Goal: Task Accomplishment & Management: Manage account settings

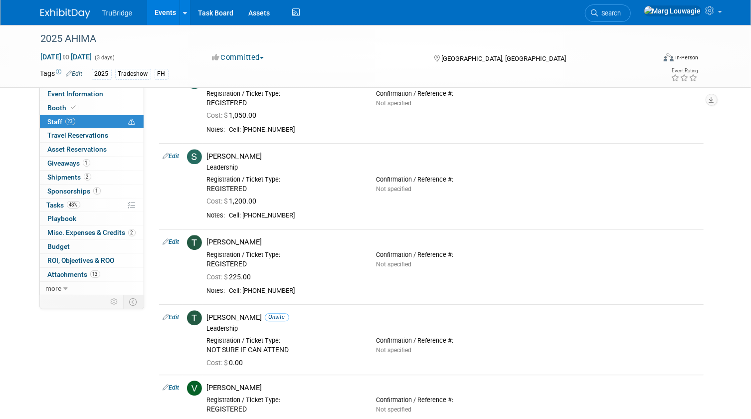
drag, startPoint x: 660, startPoint y: 10, endPoint x: 651, endPoint y: 35, distance: 26.0
click at [630, 10] on link "Search" at bounding box center [608, 12] width 46 height 17
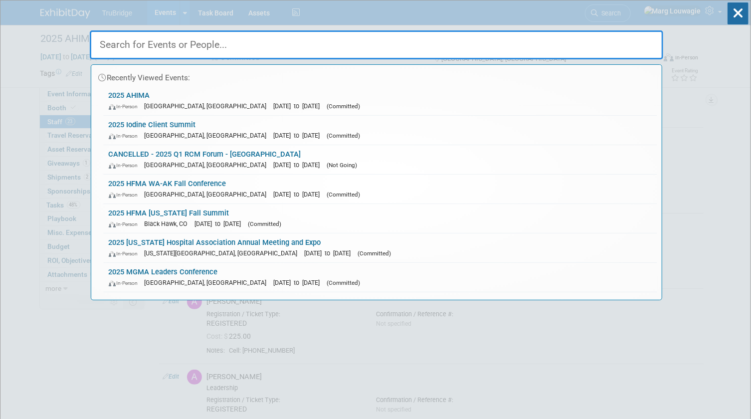
click at [639, 48] on input "text" at bounding box center [376, 44] width 573 height 29
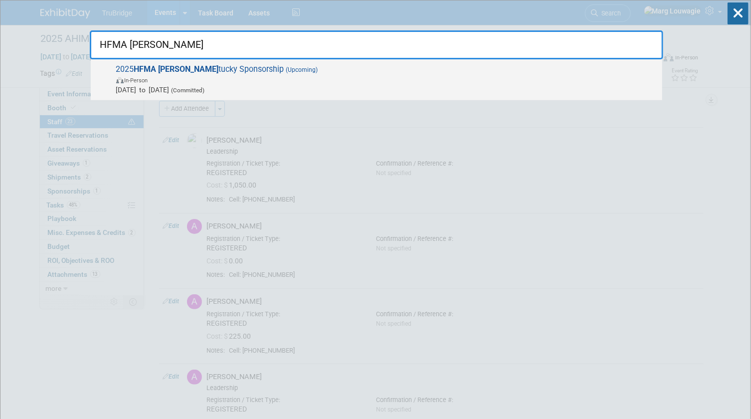
type input "HFMA Ken"
click at [179, 71] on span "2025 HFMA Ken tucky Sponsorship (Upcoming) In-Person Jan 1, 2025 to Dec 31, 202…" at bounding box center [385, 79] width 544 height 30
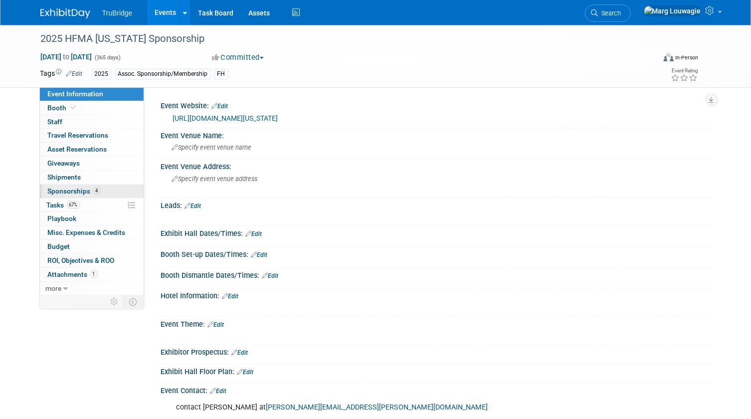
click at [88, 189] on span "Sponsorships 4" at bounding box center [74, 191] width 53 height 8
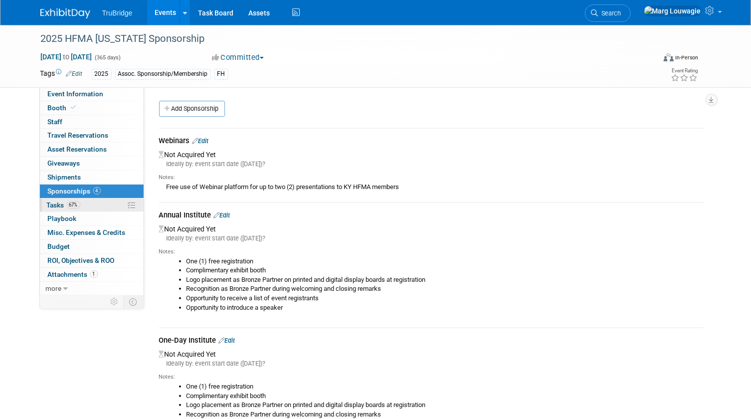
click at [61, 202] on span "Tasks 67%" at bounding box center [63, 205] width 33 height 8
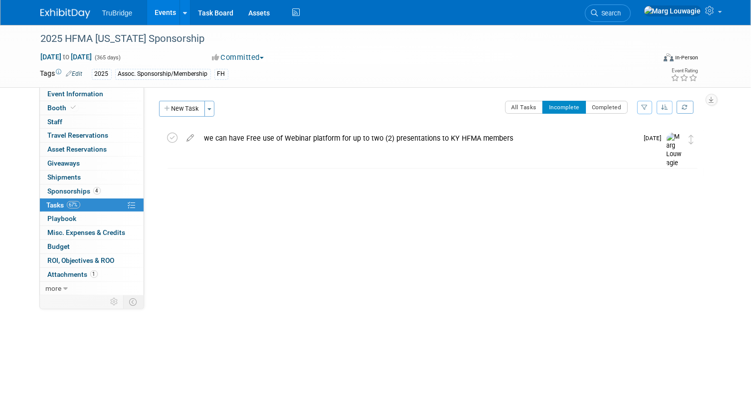
click at [442, 391] on body "TruBridge Events Add Event Bulk Upload Events Shareable Event Boards Recently V…" at bounding box center [375, 209] width 751 height 419
click at [621, 10] on span "Search" at bounding box center [609, 12] width 23 height 7
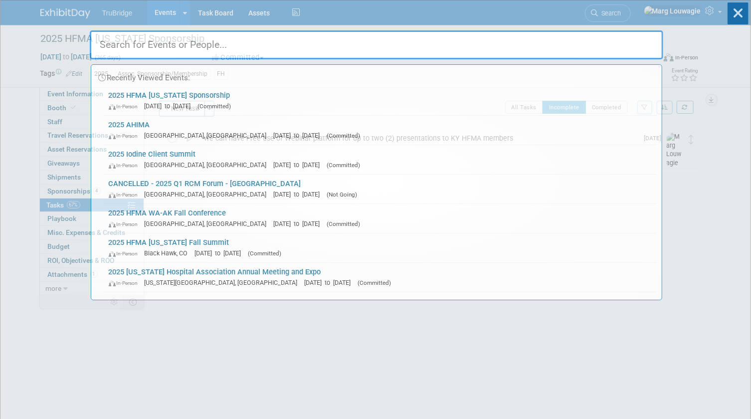
click at [631, 39] on input "text" at bounding box center [376, 44] width 573 height 29
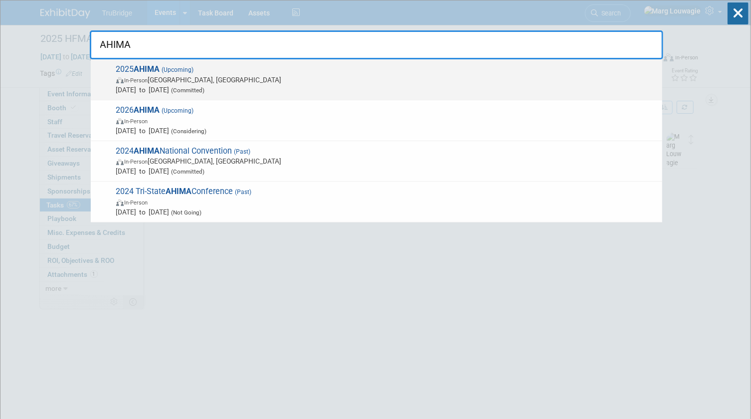
type input "AHIMA"
click at [184, 74] on span "2025 AHIMA (Upcoming) In-Person Minneapolis, MN Oct 12, 2025 to Oct 14, 2025 (C…" at bounding box center [385, 79] width 544 height 30
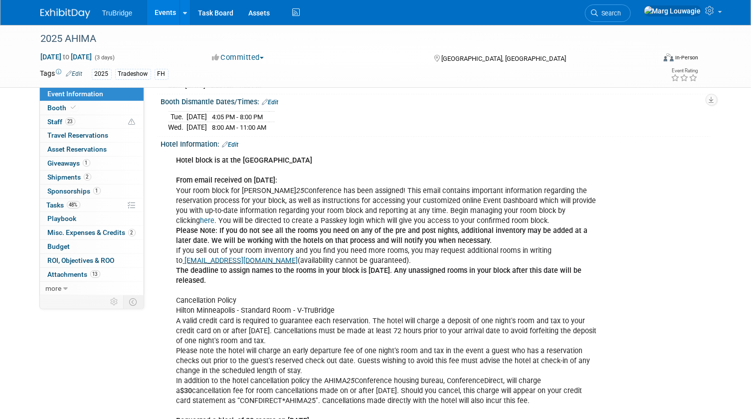
scroll to position [272, 0]
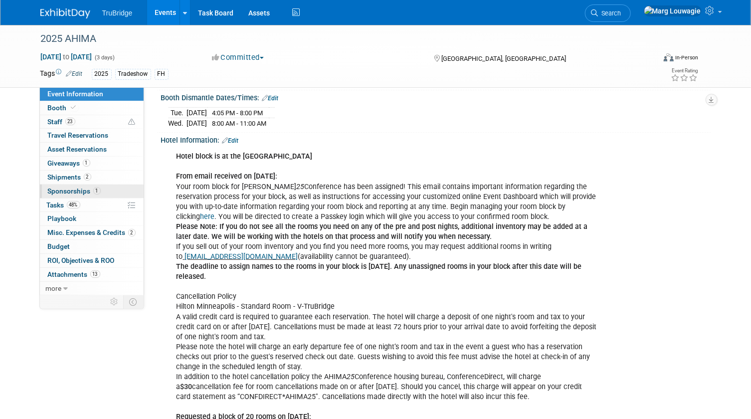
click at [73, 191] on span "Sponsorships 1" at bounding box center [74, 191] width 53 height 8
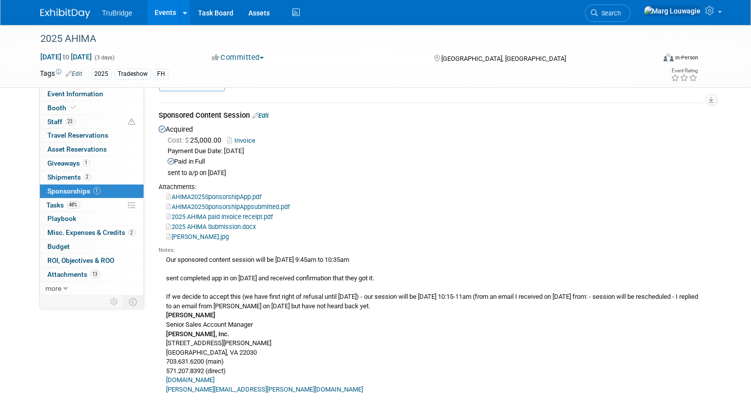
scroll to position [45, 0]
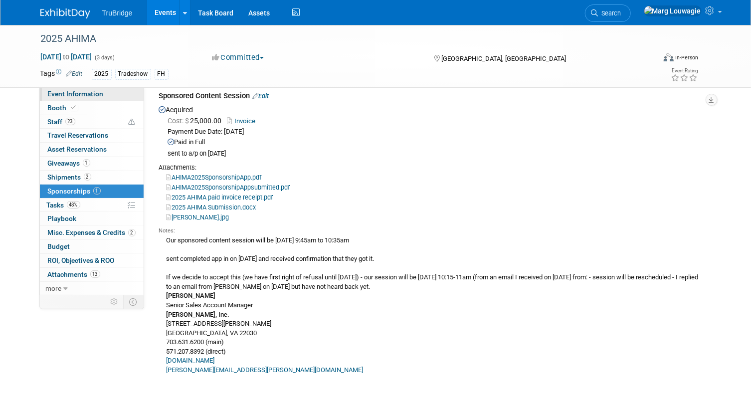
click at [107, 97] on link "Event Information" at bounding box center [92, 93] width 104 height 13
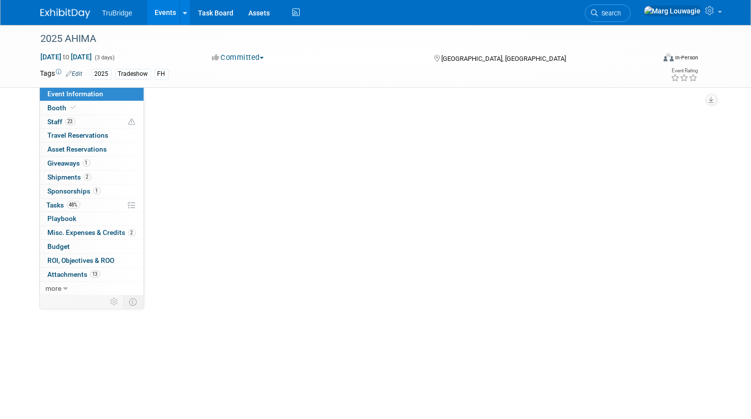
scroll to position [0, 0]
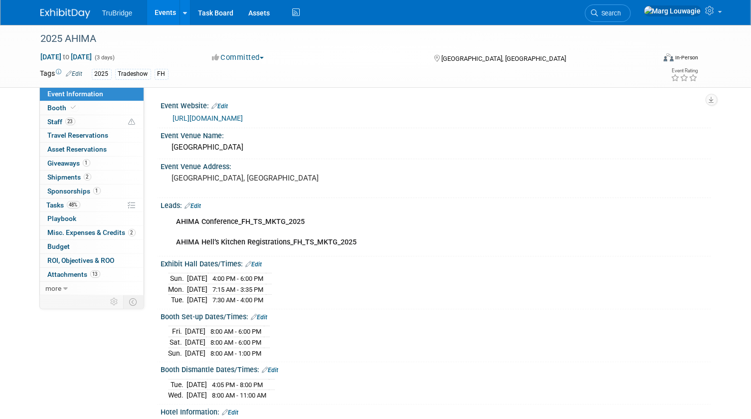
click at [242, 119] on link "https://conference.ahima.org/" at bounding box center [208, 118] width 70 height 8
click at [56, 187] on span "Sponsorships 1" at bounding box center [74, 191] width 53 height 8
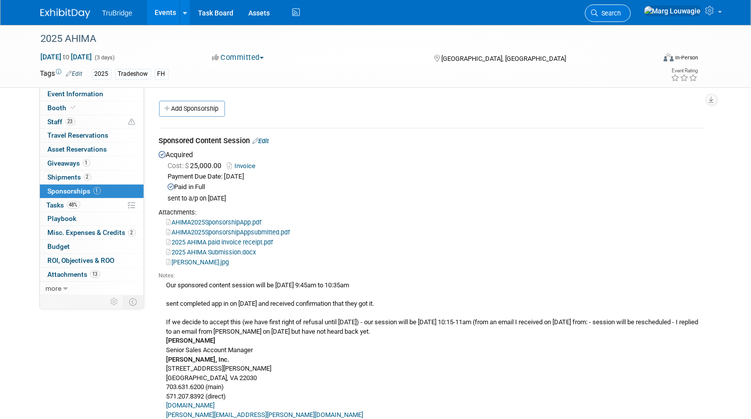
click at [598, 11] on icon at bounding box center [594, 12] width 7 height 7
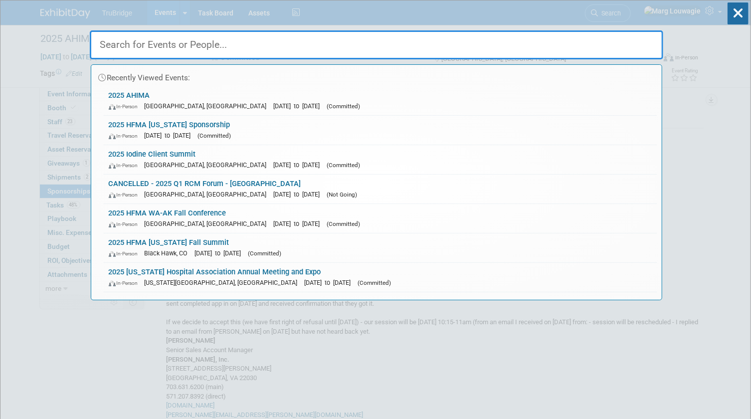
click at [598, 45] on input "text" at bounding box center [376, 44] width 573 height 29
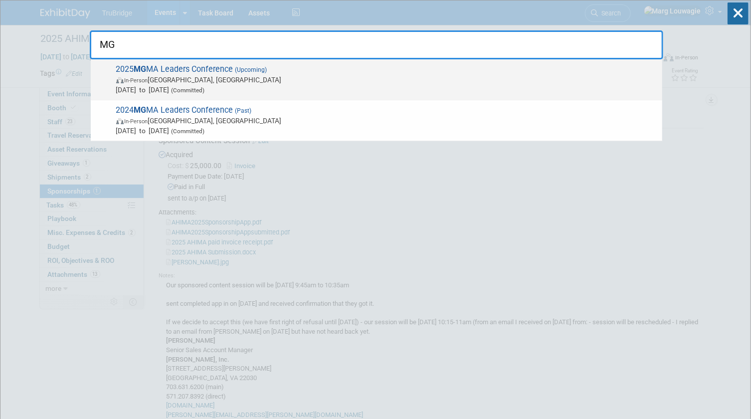
type input "MG"
click at [218, 68] on span "2025 MG MA Leaders Conference (Upcoming) In-Person Orlando, FL Sep 28, 2025 to …" at bounding box center [385, 79] width 544 height 30
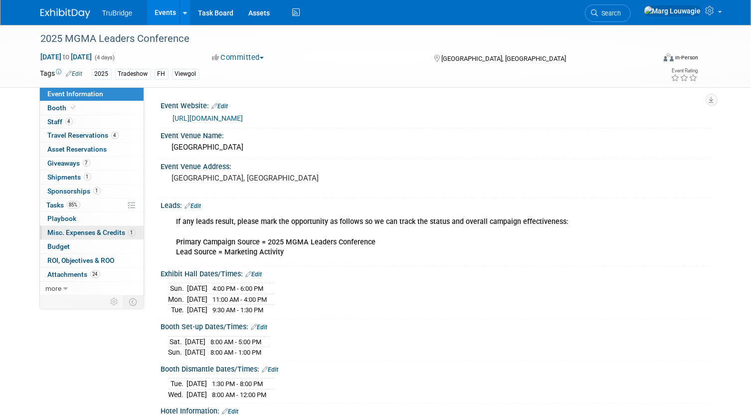
click at [61, 229] on span "Misc. Expenses & Credits 1" at bounding box center [92, 232] width 88 height 8
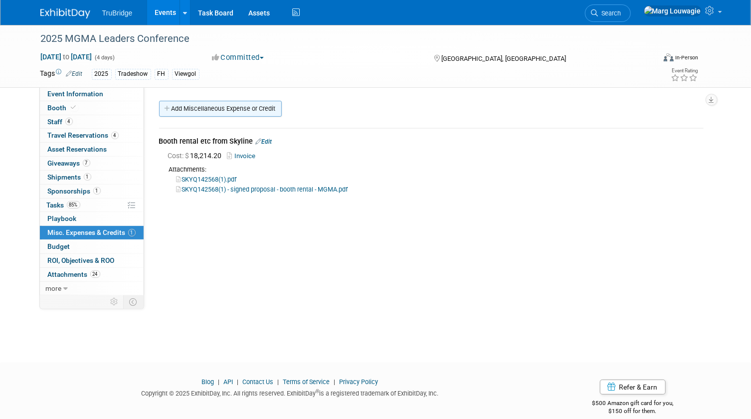
click at [206, 109] on link "Add Miscellaneous Expense or Credit" at bounding box center [220, 109] width 123 height 16
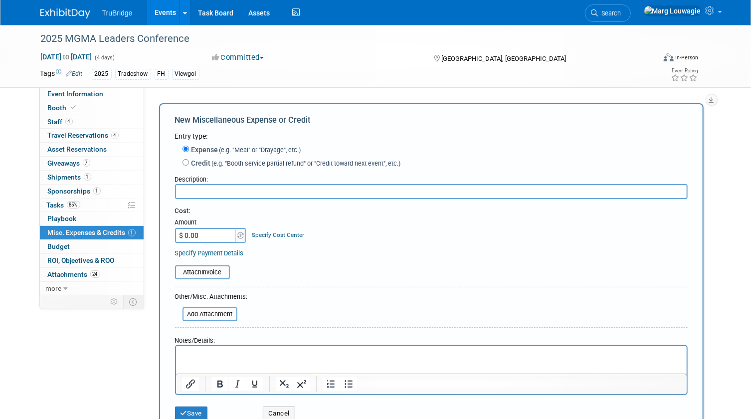
click at [207, 187] on input "text" at bounding box center [431, 191] width 512 height 15
type input "I&D with rental of the TVs for demos"
click at [204, 236] on input "$ 0.00" at bounding box center [206, 235] width 62 height 15
type input "$ 5,902.00"
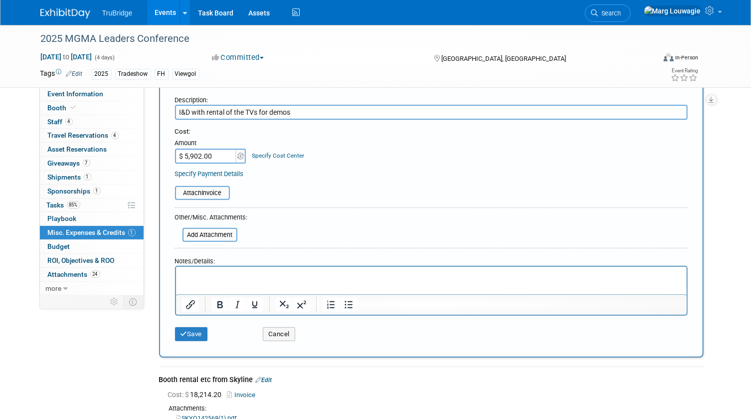
scroll to position [90, 0]
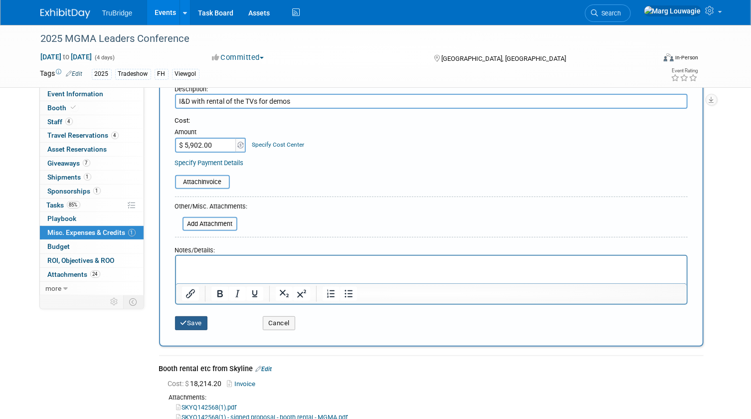
click at [198, 325] on button "Save" at bounding box center [191, 323] width 33 height 14
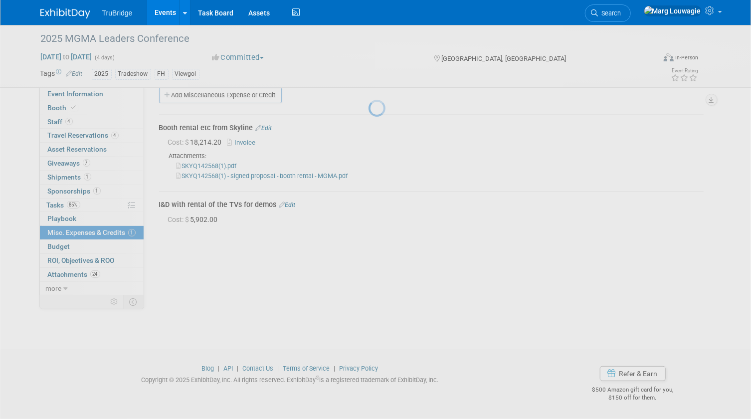
scroll to position [13, 0]
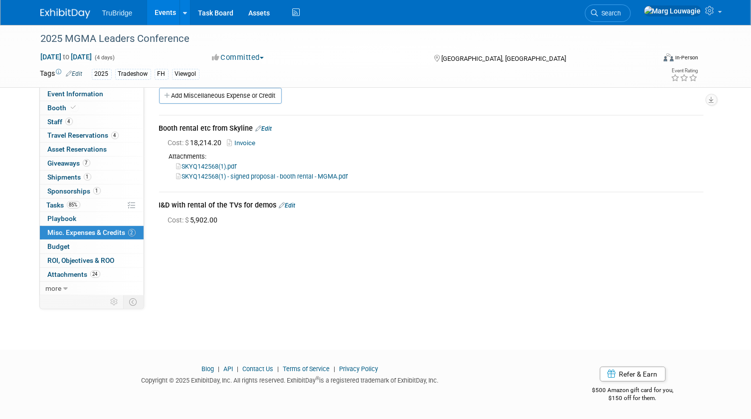
click at [289, 204] on link "Edit" at bounding box center [287, 205] width 16 height 7
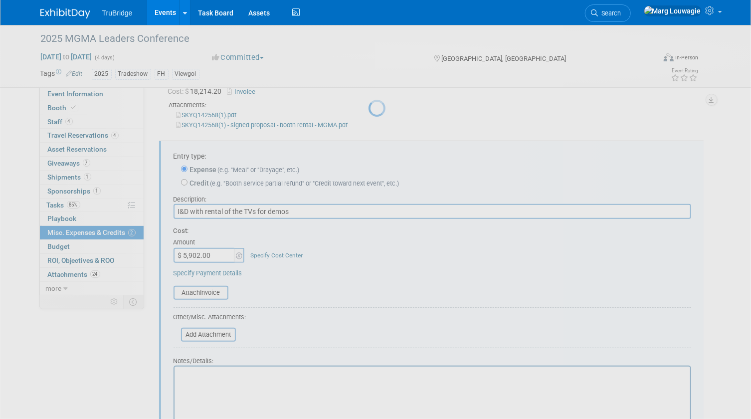
scroll to position [91, 0]
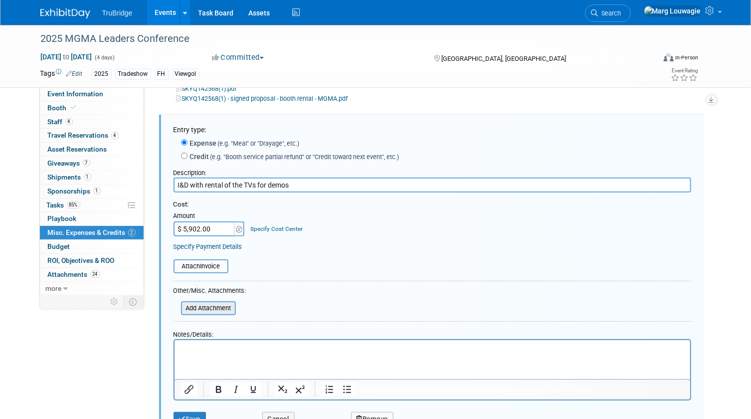
click at [223, 304] on input "file" at bounding box center [175, 308] width 119 height 12
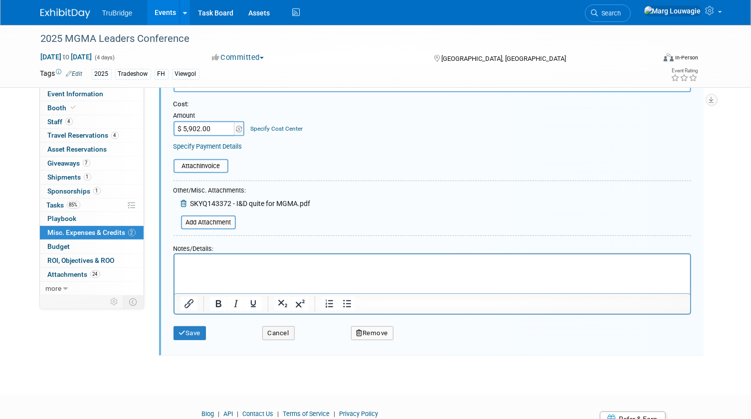
scroll to position [234, 0]
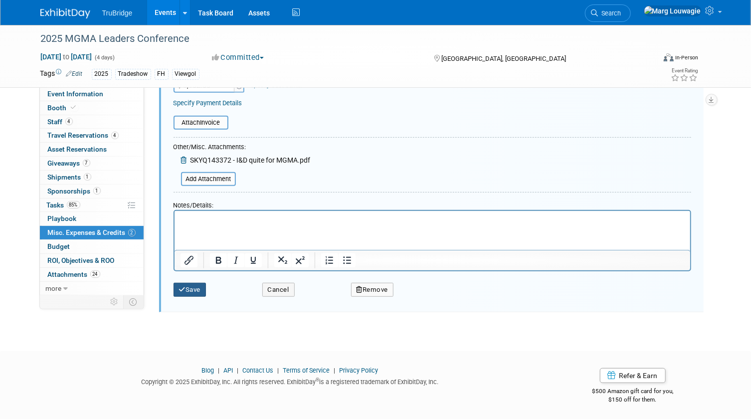
click at [196, 287] on button "Save" at bounding box center [189, 290] width 33 height 14
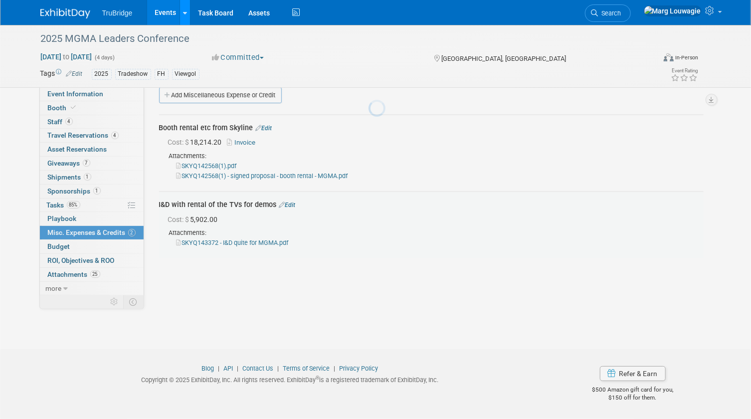
scroll to position [13, 0]
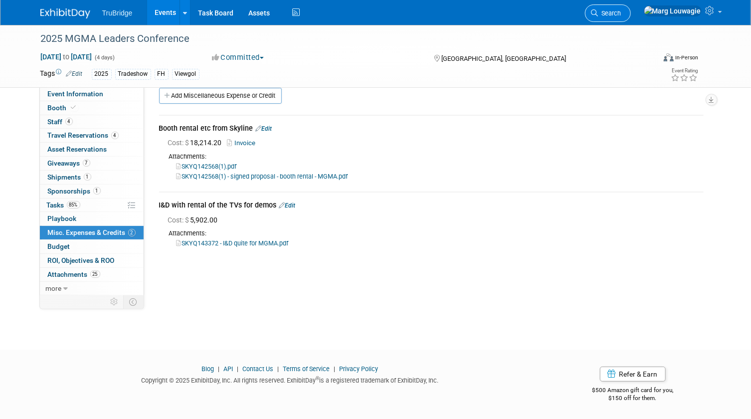
click at [621, 14] on span "Search" at bounding box center [609, 12] width 23 height 7
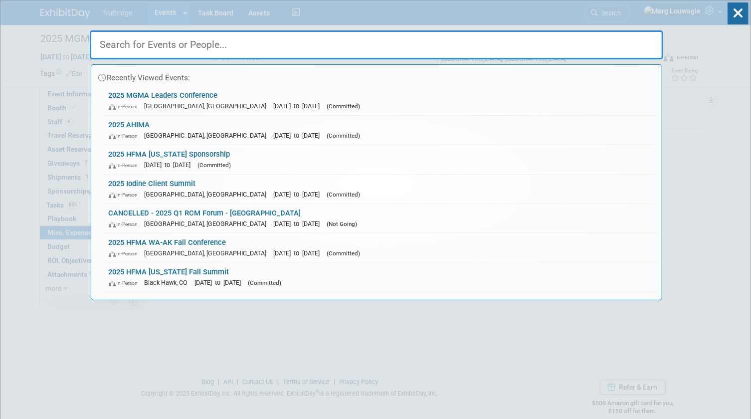
click at [619, 35] on input "text" at bounding box center [376, 44] width 573 height 29
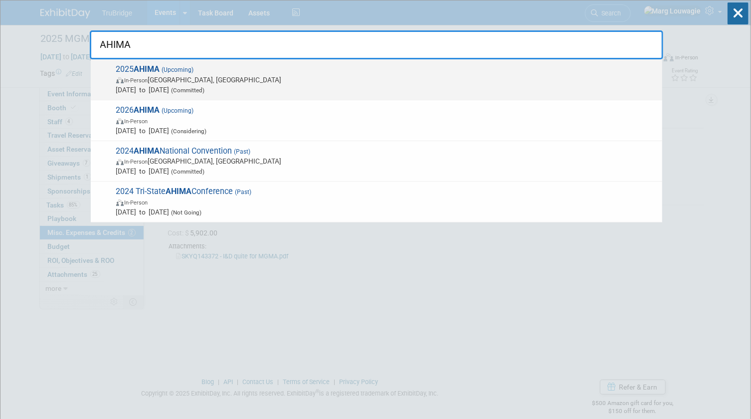
type input "AHIMA"
click at [224, 84] on span "In-Person [GEOGRAPHIC_DATA], [GEOGRAPHIC_DATA]" at bounding box center [386, 80] width 541 height 10
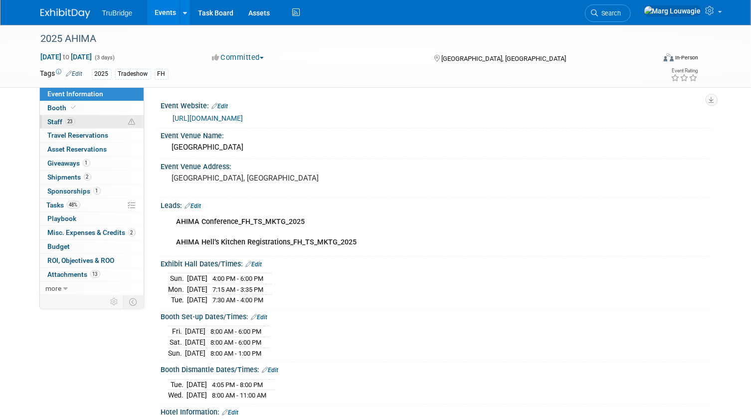
click at [97, 118] on link "23 Staff 23" at bounding box center [92, 121] width 104 height 13
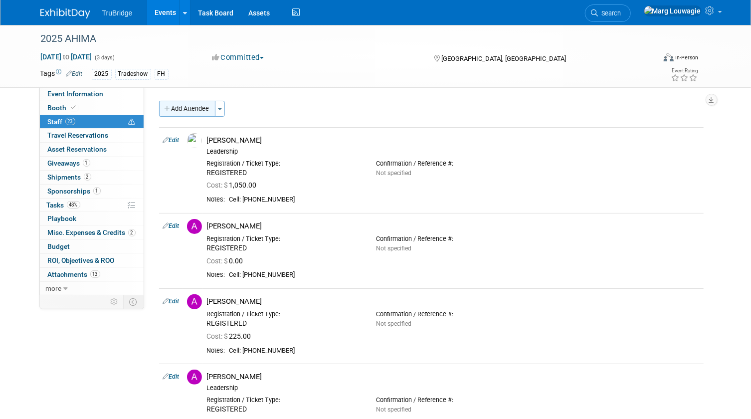
click at [189, 109] on button "Add Attendee" at bounding box center [187, 109] width 56 height 16
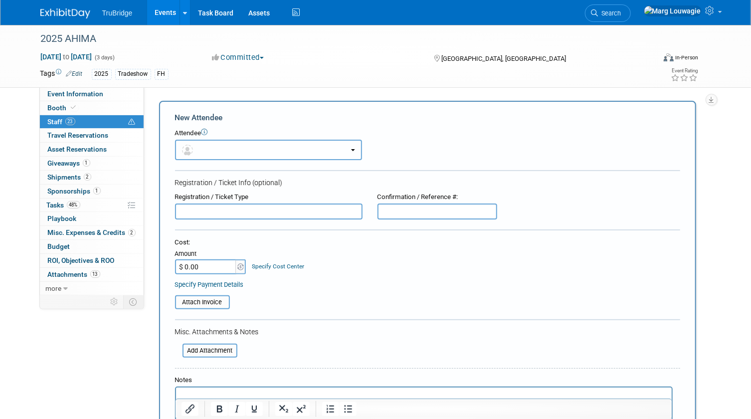
click at [211, 145] on button "button" at bounding box center [268, 150] width 187 height 20
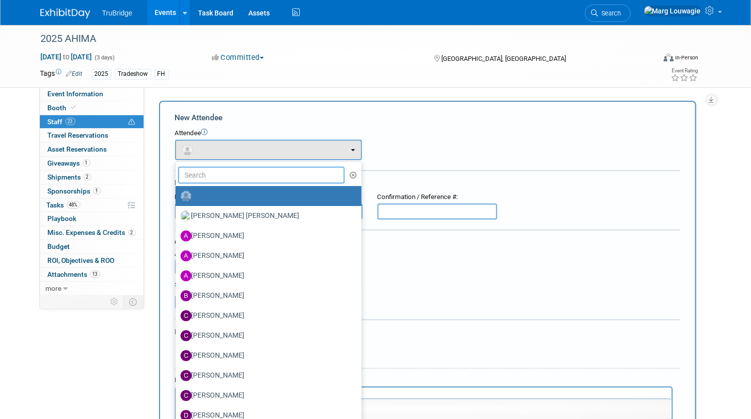
click at [222, 176] on input "text" at bounding box center [261, 174] width 167 height 17
type input "Mi"
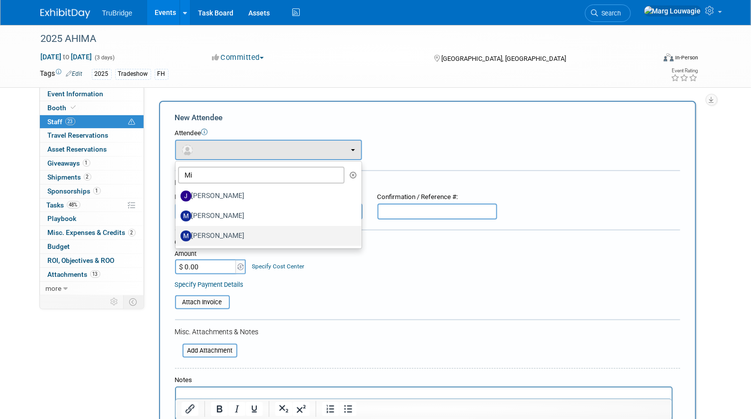
click at [239, 231] on label "[PERSON_NAME]" at bounding box center [265, 236] width 171 height 16
click at [177, 231] on input "[PERSON_NAME]" at bounding box center [173, 234] width 6 height 6
select select "3f36a3ab-332b-430c-a49c-b2a844fe1b87"
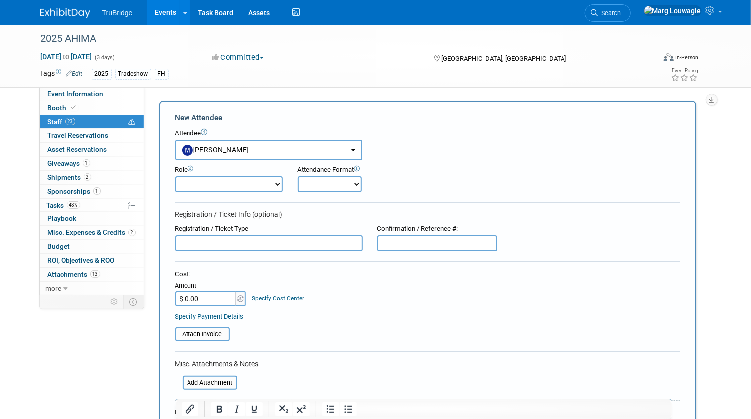
click at [269, 184] on select "Demonstrator Host Leadership Marketing Planner Presenter Sales Representative" at bounding box center [229, 184] width 108 height 16
click at [471, 185] on div "Role Demonstrator Host Leadership Marketing Planner Onsite" at bounding box center [427, 176] width 520 height 32
click at [336, 184] on select "Onsite Remote" at bounding box center [330, 184] width 64 height 16
select select "1"
click at [298, 176] on select "Onsite Remote" at bounding box center [330, 184] width 64 height 16
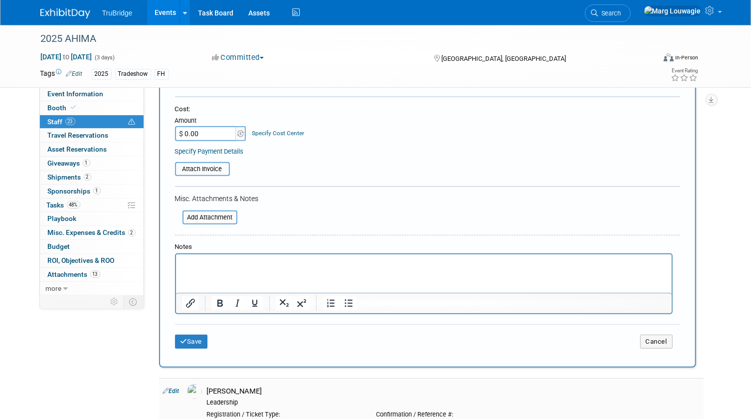
scroll to position [181, 0]
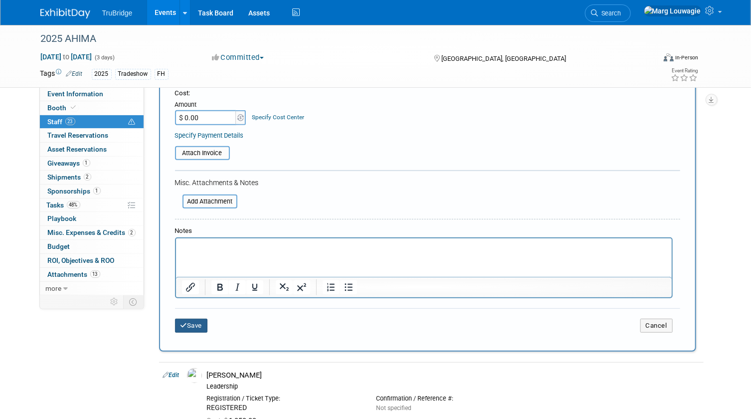
click at [199, 325] on button "Save" at bounding box center [191, 325] width 33 height 14
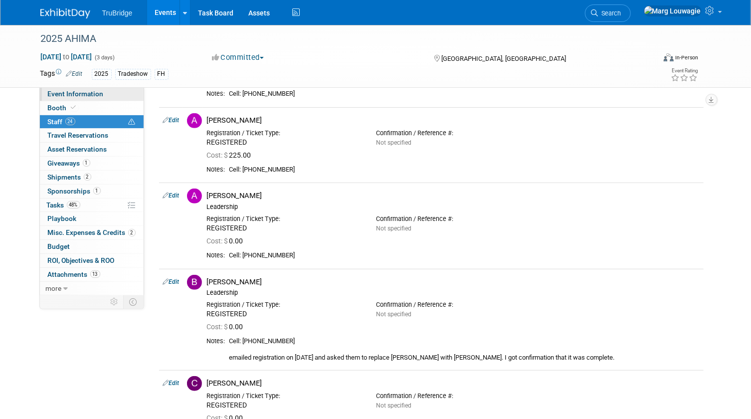
click at [115, 97] on link "Event Information" at bounding box center [92, 93] width 104 height 13
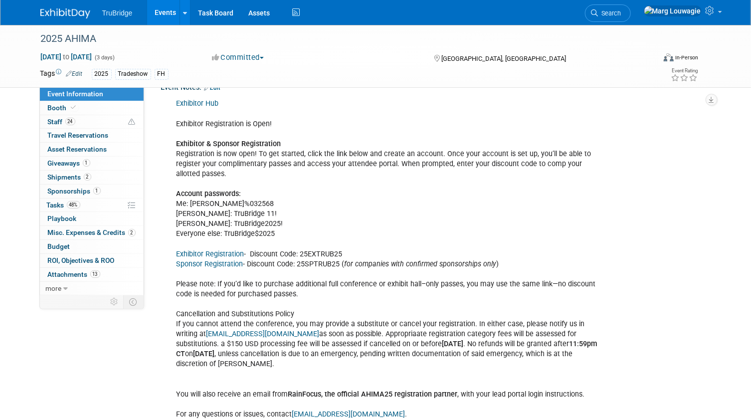
scroll to position [1132, 0]
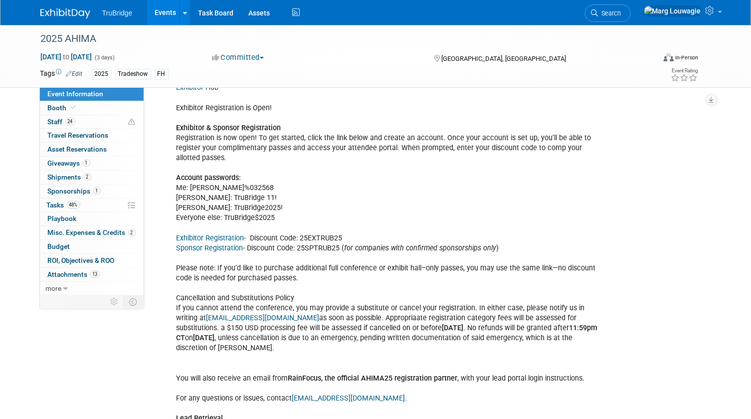
click at [202, 234] on link "Exhibitor Registration" at bounding box center [210, 238] width 68 height 8
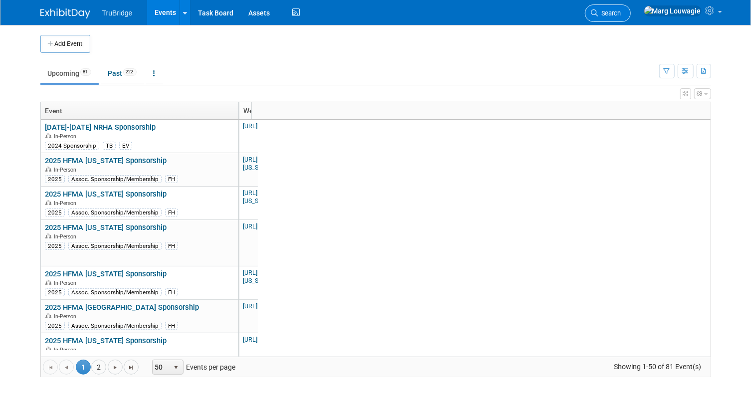
click at [621, 10] on span "Search" at bounding box center [609, 12] width 23 height 7
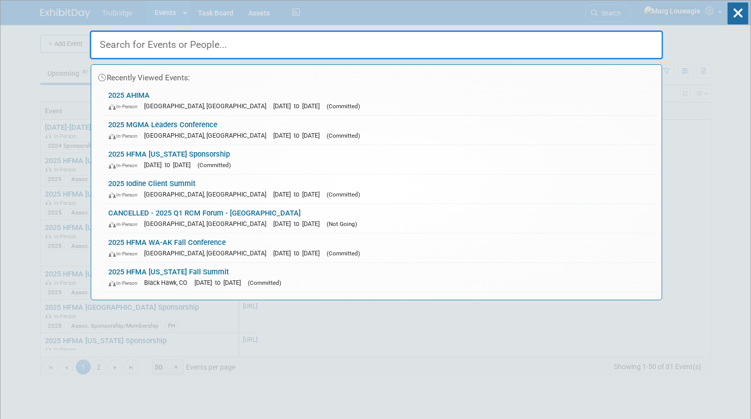
click at [588, 38] on input "text" at bounding box center [376, 44] width 573 height 29
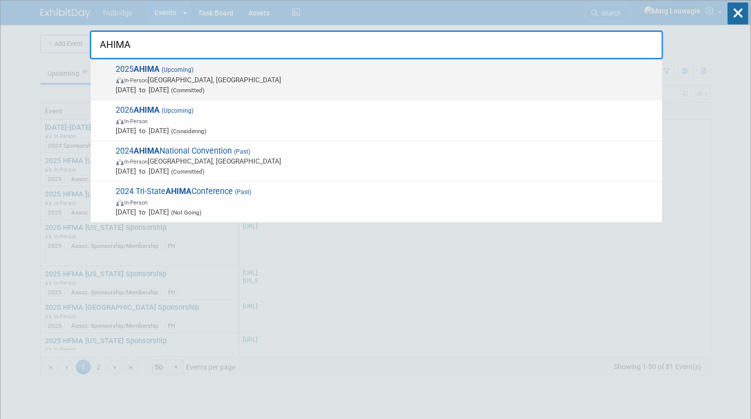
type input "AHIMA"
click at [193, 78] on span "In-Person Minneapolis, MN" at bounding box center [386, 80] width 541 height 10
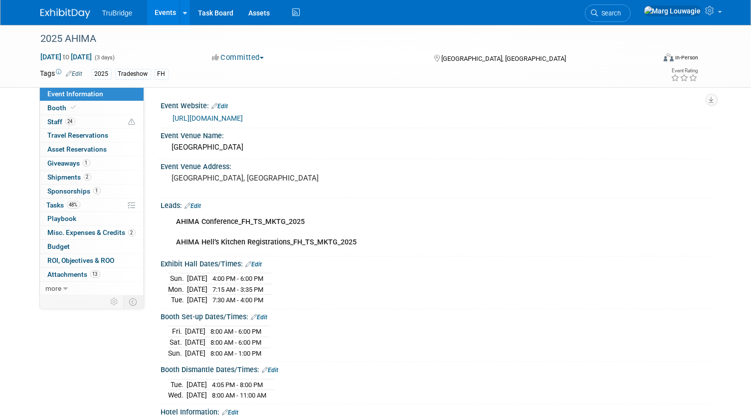
click at [401, 386] on div "[DATE] 4:05 PM - 8:00 PM [DATE] 8:00 AM - 11:00 AM" at bounding box center [435, 388] width 535 height 24
click at [630, 9] on link "Search" at bounding box center [608, 12] width 46 height 17
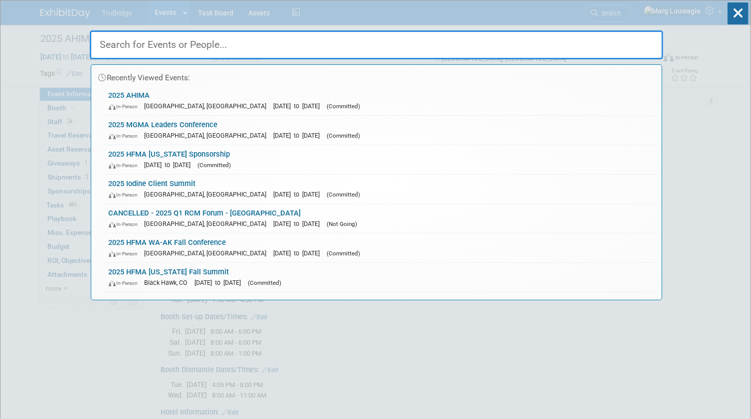
click at [622, 41] on input "text" at bounding box center [376, 44] width 573 height 29
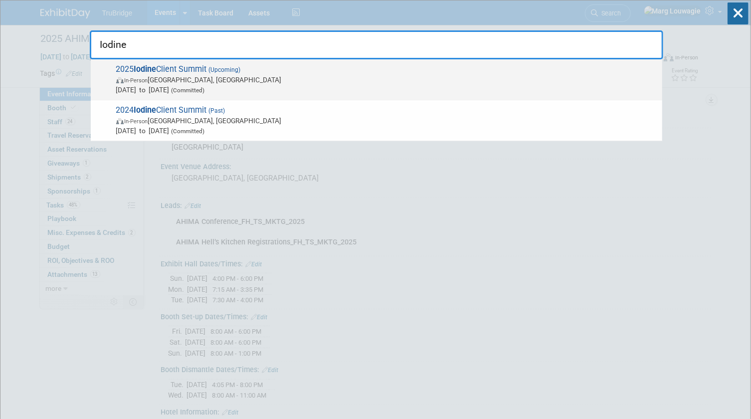
type input "Iodine"
click at [154, 74] on span "2025 Iodine Client Summit (Upcoming) In-Person Nashville, TN Oct 6, 2025 to Oct…" at bounding box center [385, 79] width 544 height 30
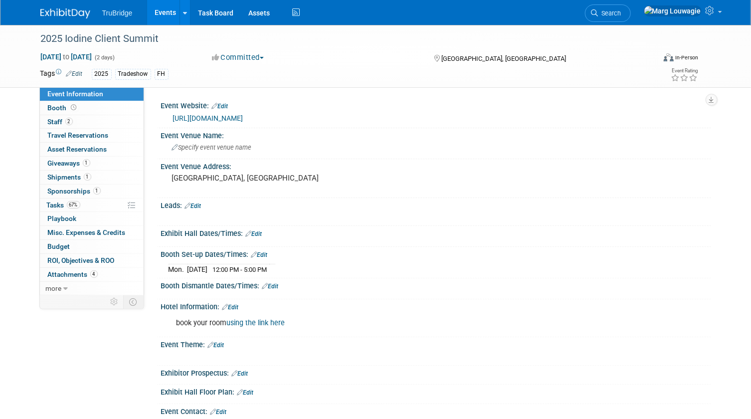
click at [243, 121] on link "[URL][DOMAIN_NAME]" at bounding box center [208, 118] width 70 height 8
click at [226, 105] on link "Edit" at bounding box center [220, 106] width 16 height 7
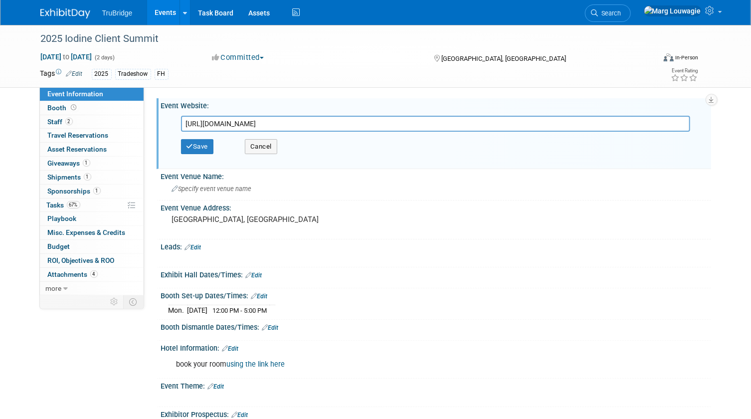
click at [267, 122] on input "[URL][DOMAIN_NAME]" at bounding box center [435, 124] width 509 height 16
type input "[URL][DOMAIN_NAME]"
click at [206, 148] on button "Save" at bounding box center [197, 146] width 33 height 15
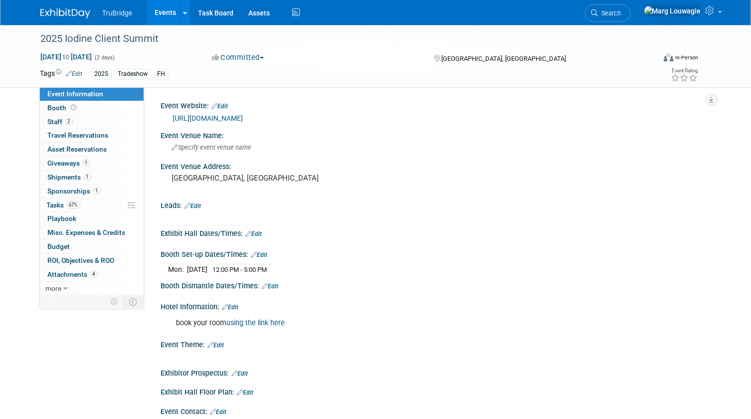
click at [235, 120] on link "[URL][DOMAIN_NAME]" at bounding box center [208, 118] width 70 height 8
click at [243, 117] on link "[URL][DOMAIN_NAME]" at bounding box center [208, 118] width 70 height 8
